Goal: Information Seeking & Learning: Learn about a topic

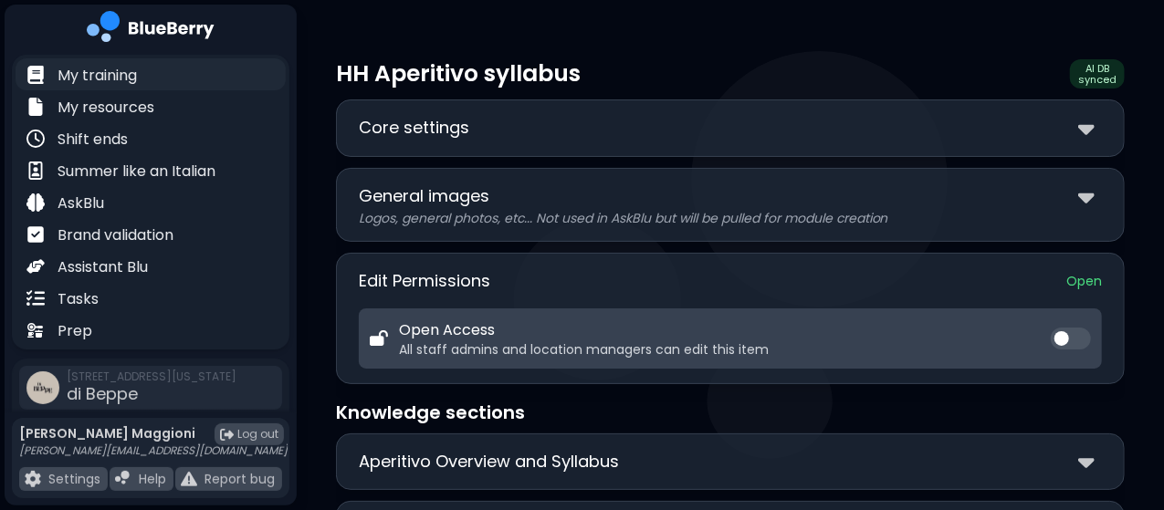
click at [135, 78] on p "My training" at bounding box center [96, 76] width 79 height 22
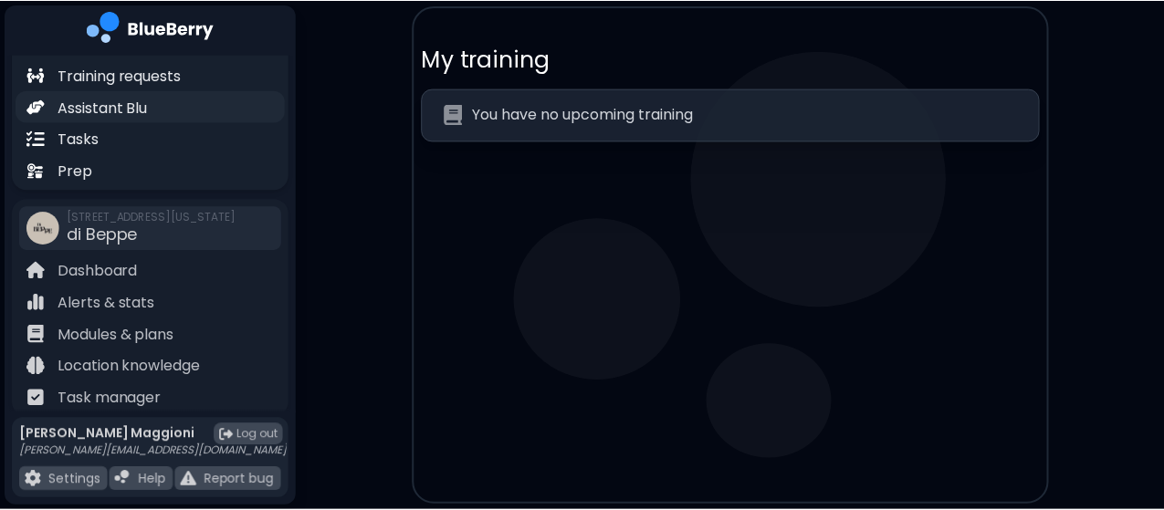
scroll to position [179, 0]
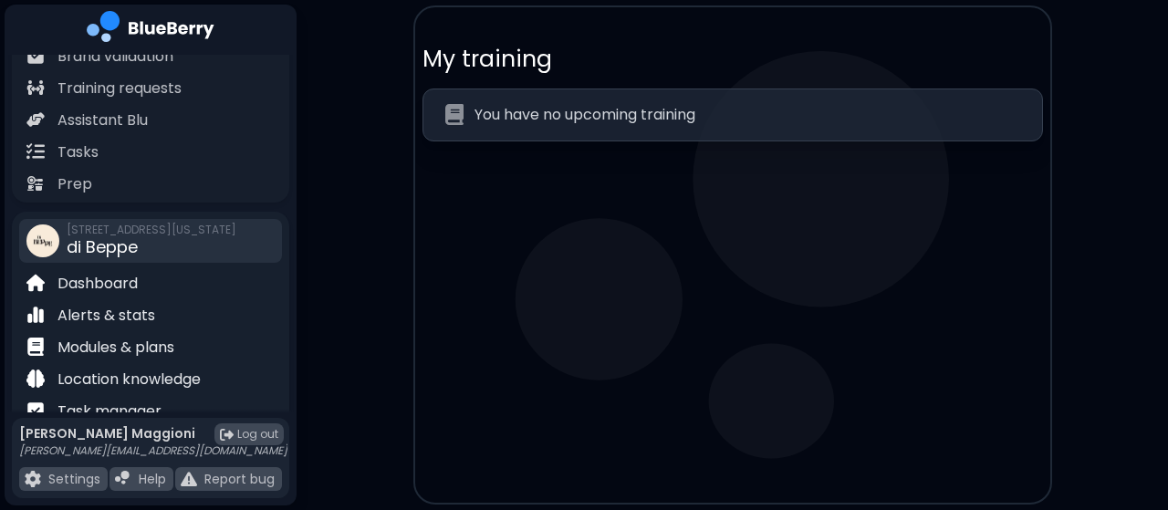
click at [131, 235] on span "di Beppe" at bounding box center [102, 246] width 71 height 23
click at [78, 277] on p "Dashboard" at bounding box center [97, 284] width 80 height 22
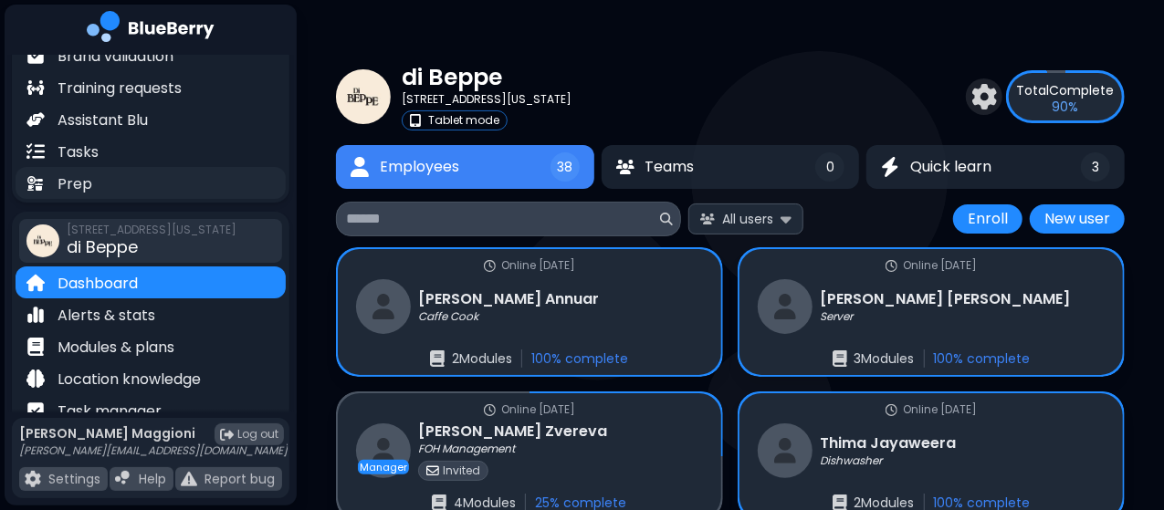
click at [84, 176] on p "Prep" at bounding box center [74, 184] width 35 height 22
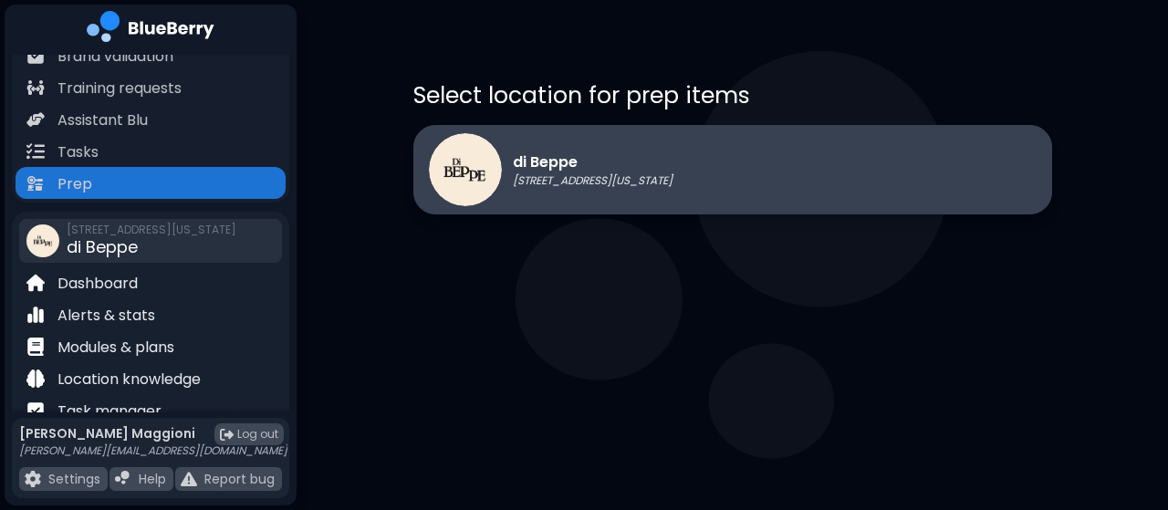
click at [498, 165] on img at bounding box center [465, 169] width 73 height 73
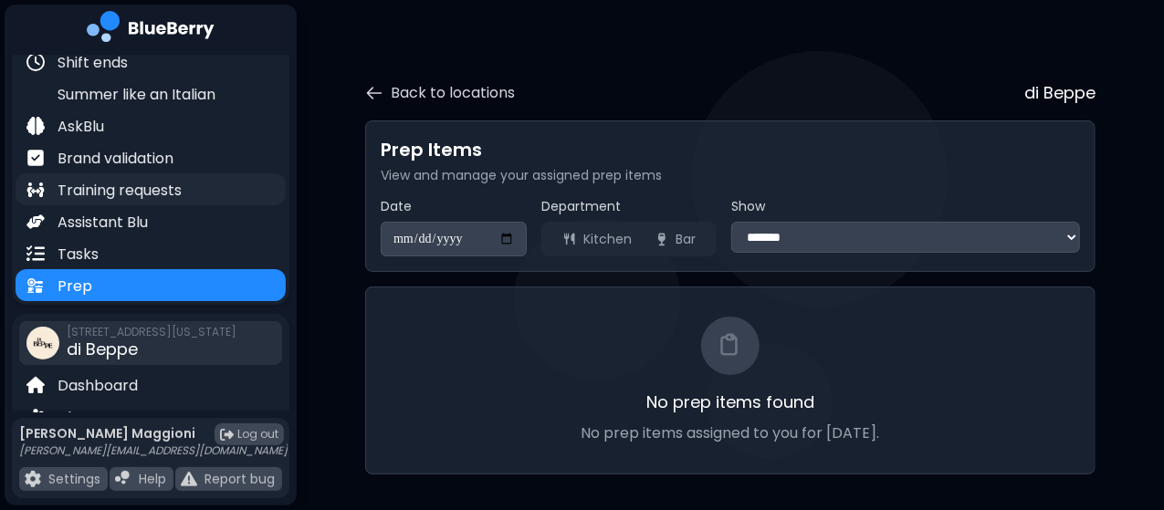
scroll to position [75, 0]
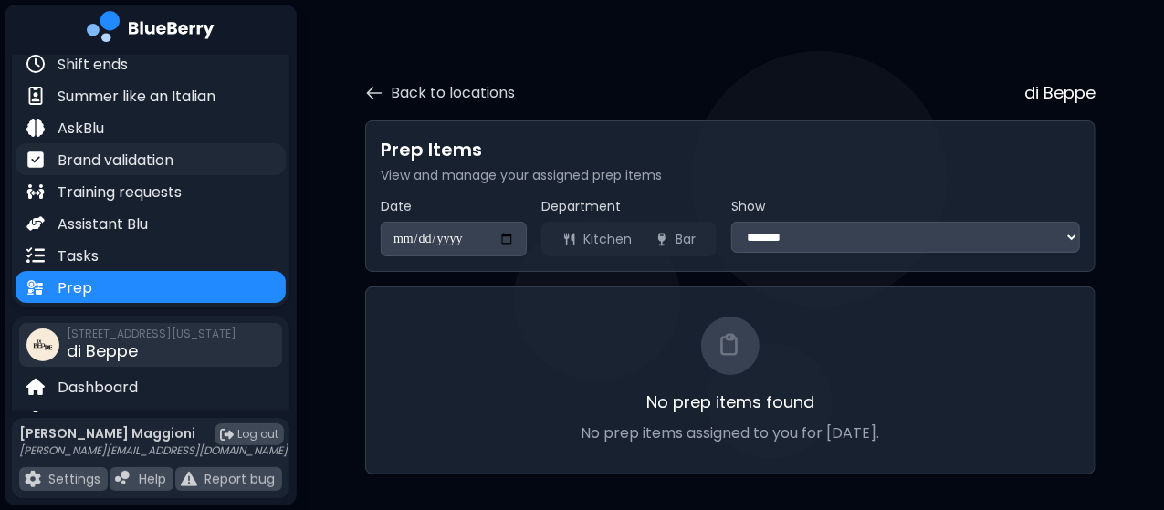
click at [98, 153] on p "Brand validation" at bounding box center [115, 161] width 116 height 22
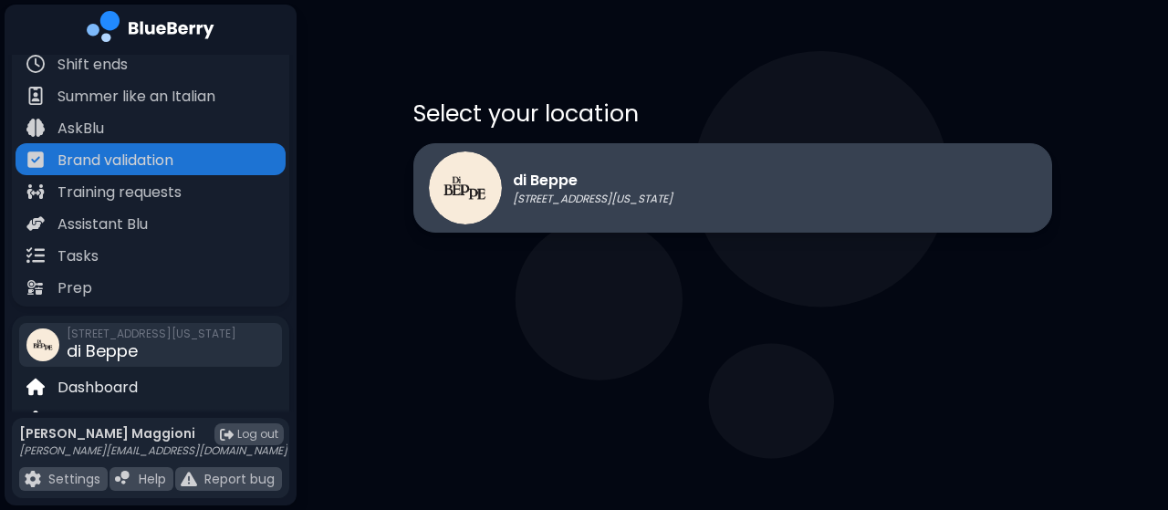
click at [462, 193] on img at bounding box center [465, 187] width 73 height 73
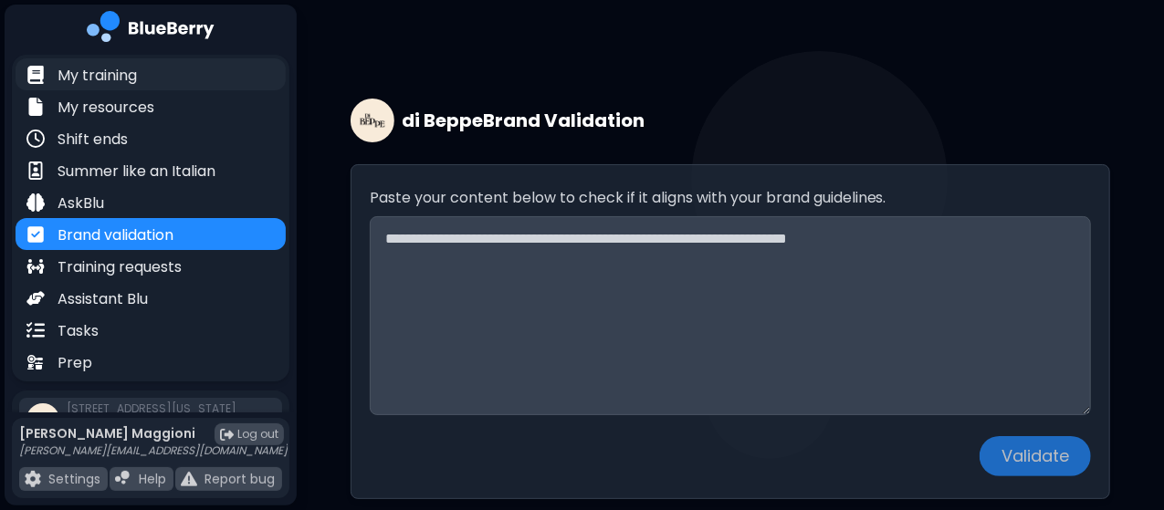
click at [116, 72] on p "My training" at bounding box center [96, 76] width 79 height 22
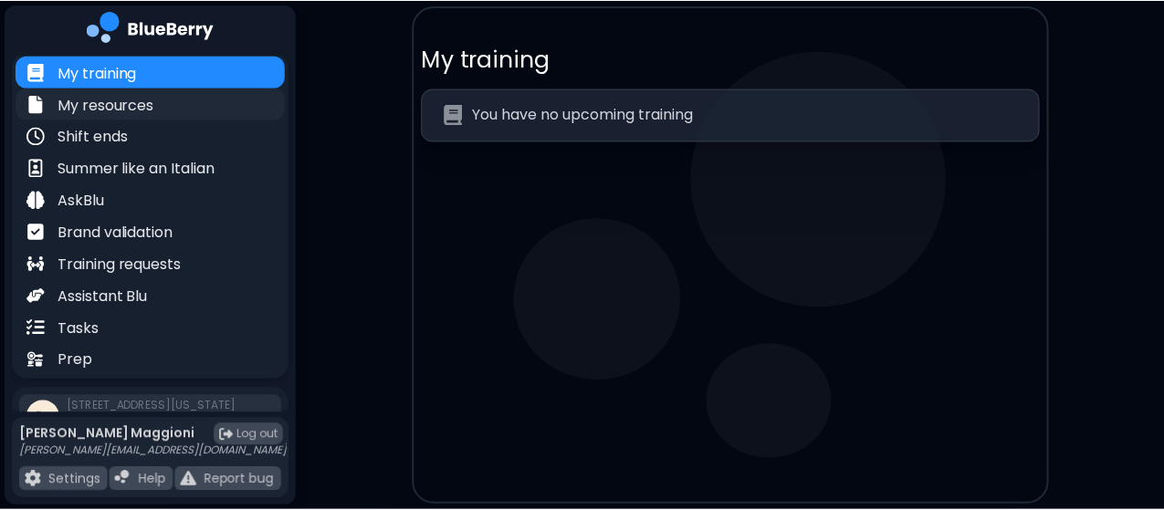
scroll to position [219, 0]
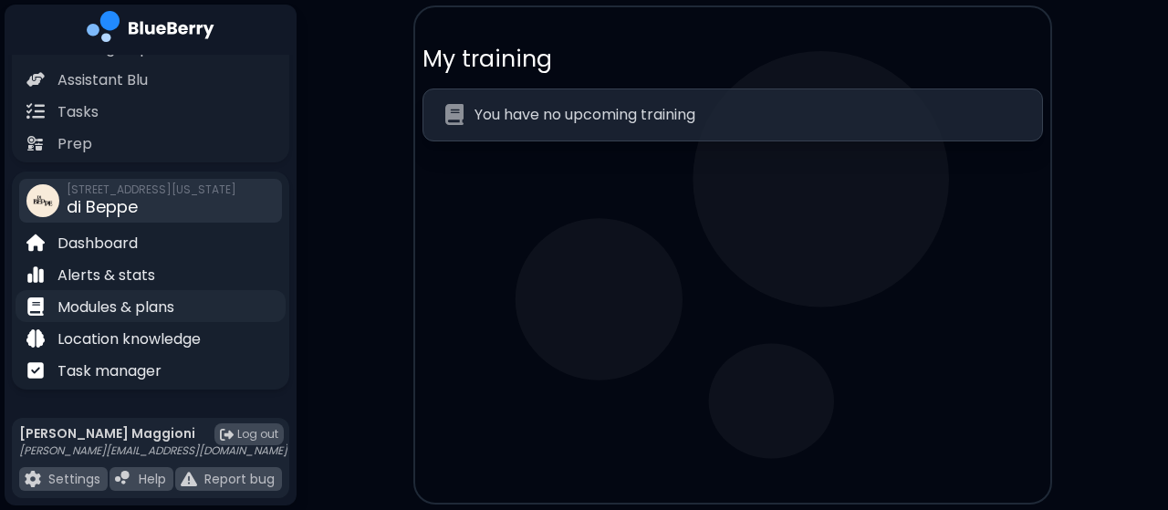
click at [161, 303] on p "Modules & plans" at bounding box center [115, 308] width 117 height 22
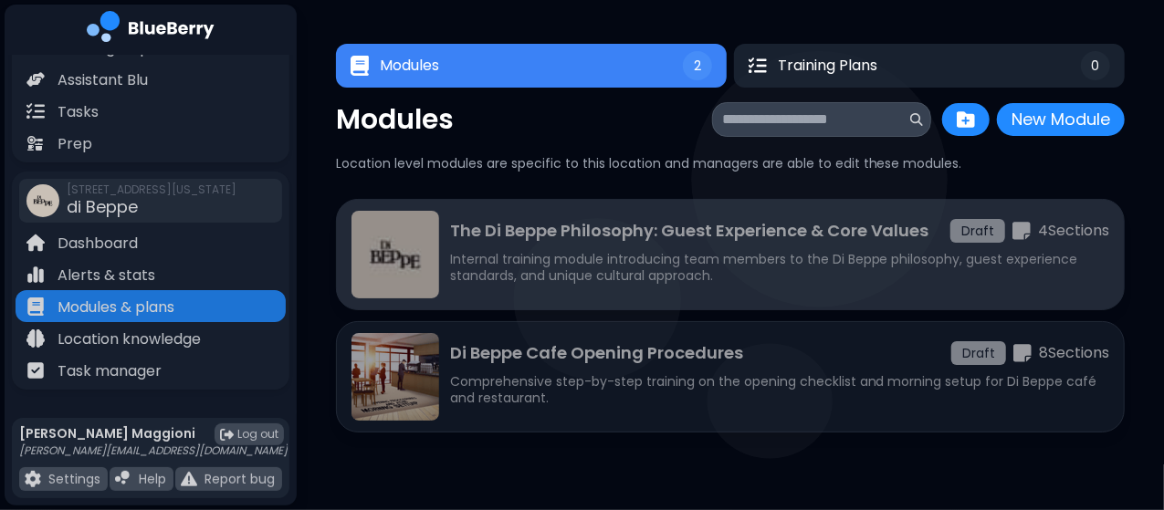
click at [460, 269] on p "Internal training module introducing team members to the Di Beppe philosophy, g…" at bounding box center [780, 267] width 660 height 33
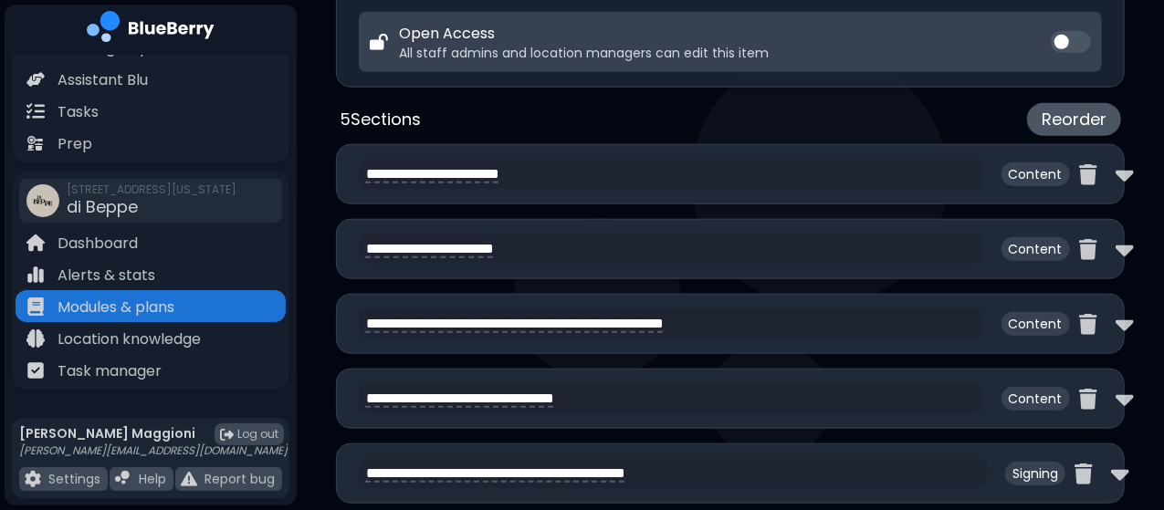
scroll to position [746, 0]
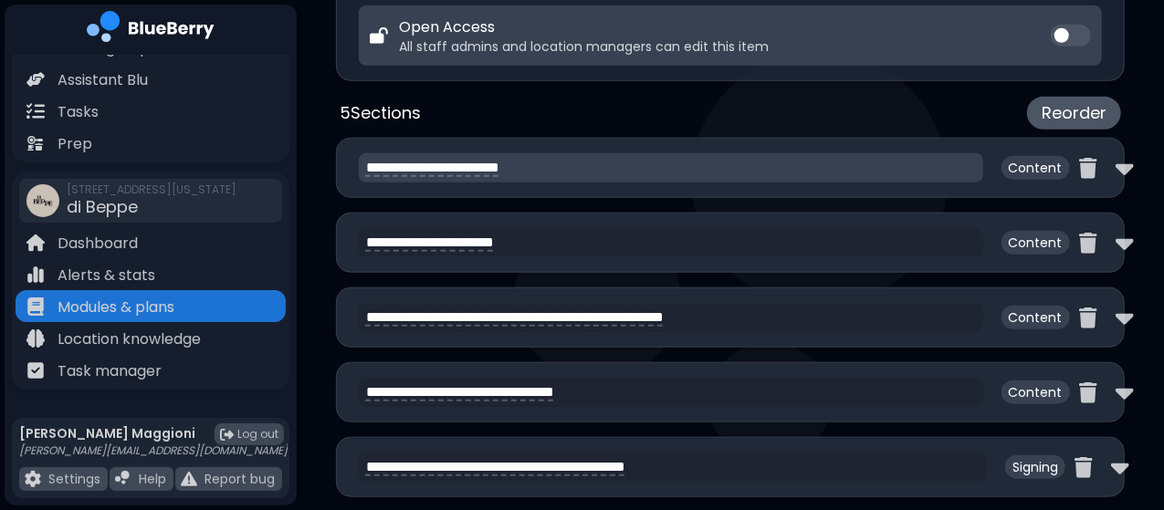
click at [467, 172] on textarea "**********" at bounding box center [671, 167] width 624 height 29
click at [881, 180] on div "**********" at bounding box center [730, 168] width 789 height 60
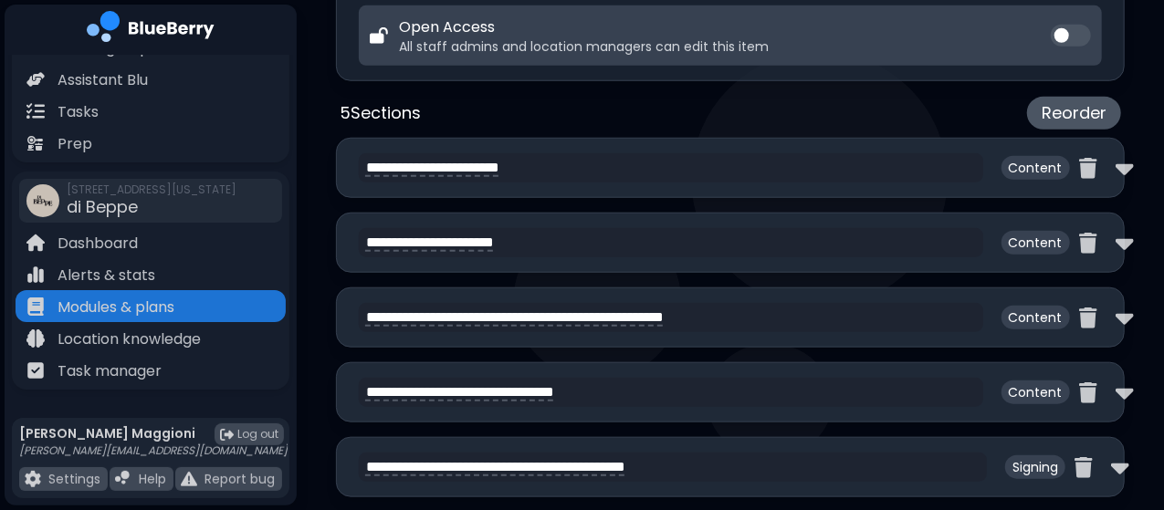
click at [1001, 169] on p "Content" at bounding box center [1035, 168] width 68 height 24
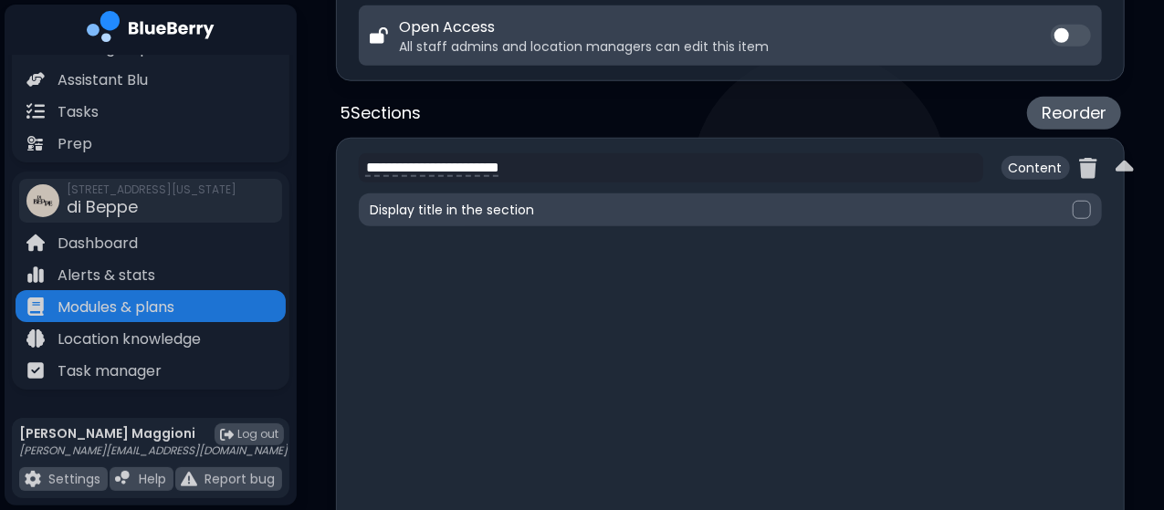
type textarea "**********"
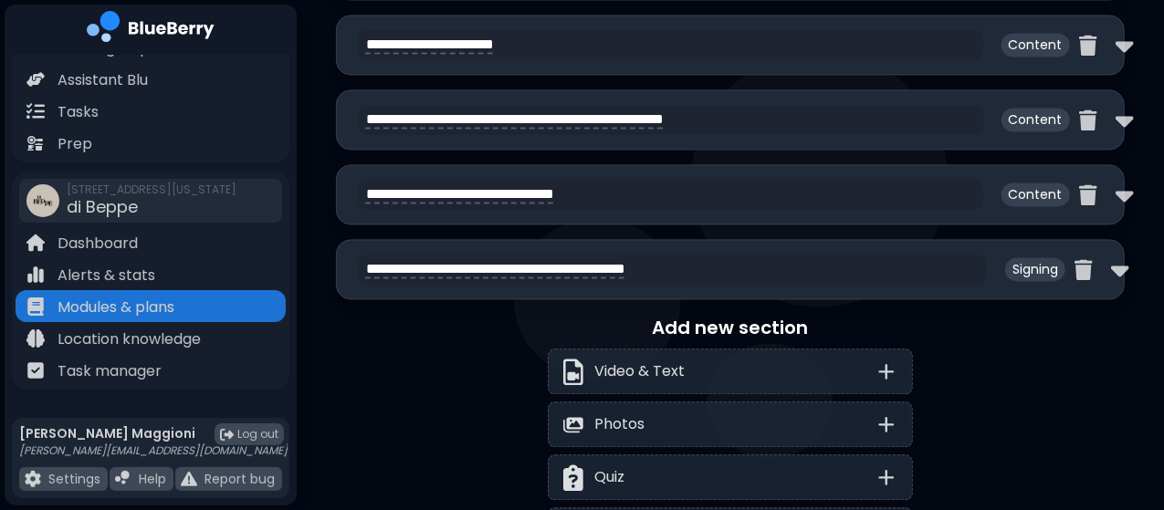
scroll to position [2059, 0]
